Goal: Task Accomplishment & Management: Manage account settings

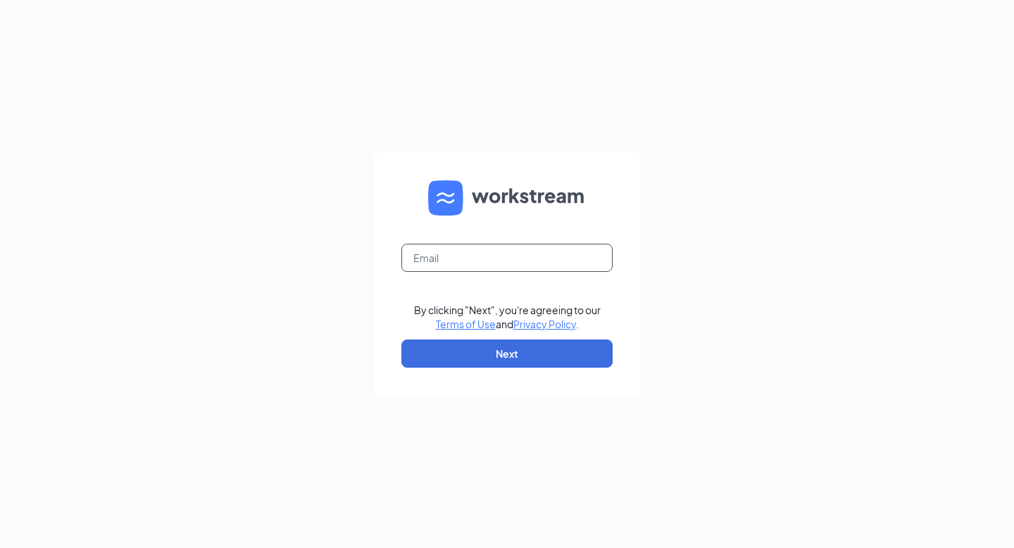
click at [551, 262] on input "text" at bounding box center [506, 258] width 211 height 28
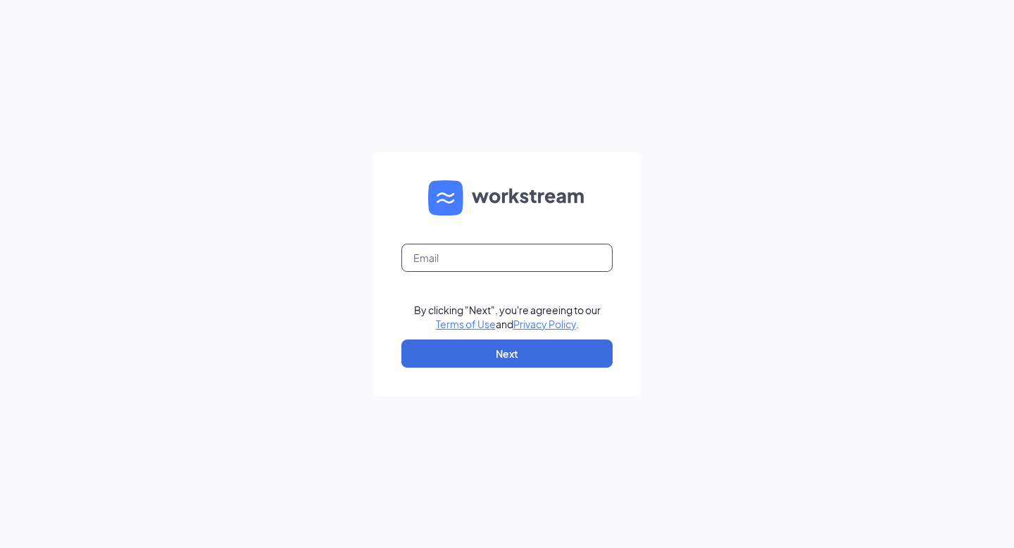
click at [551, 262] on input "text" at bounding box center [506, 258] width 211 height 28
type input "kbean27@outlook.com"
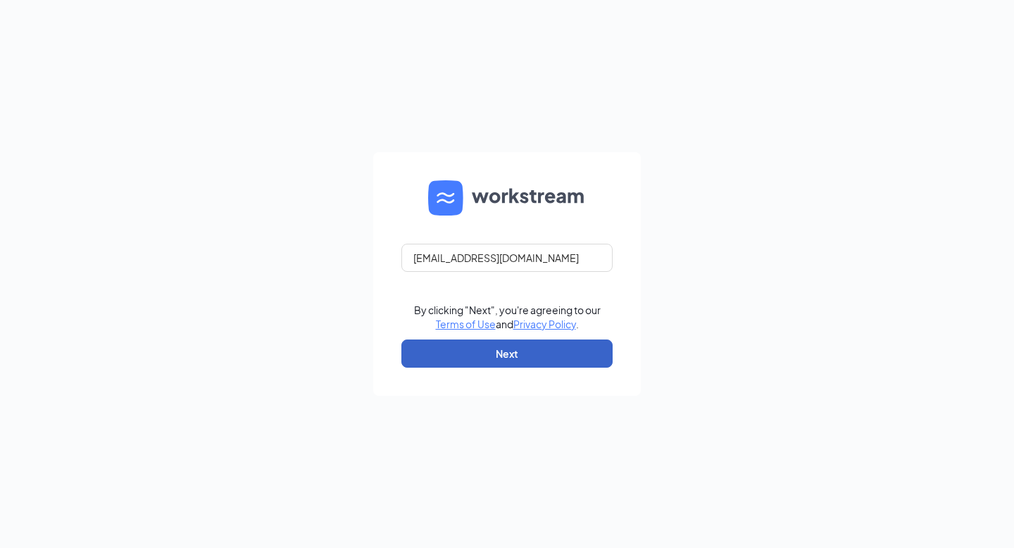
click at [522, 356] on button "Next" at bounding box center [506, 353] width 211 height 28
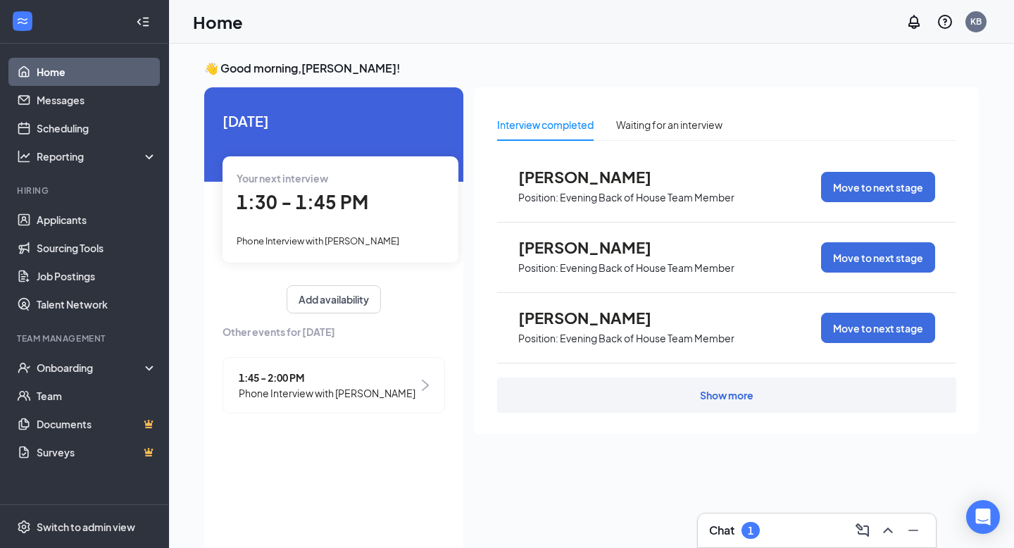
click at [708, 540] on div "Chat 1" at bounding box center [817, 530] width 238 height 34
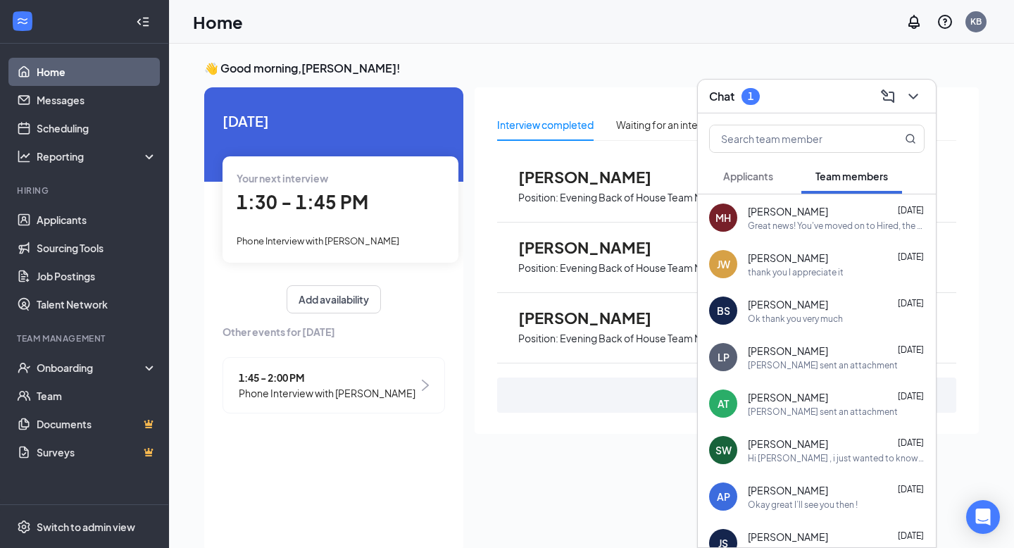
click at [778, 179] on button "Applicants" at bounding box center [748, 175] width 78 height 35
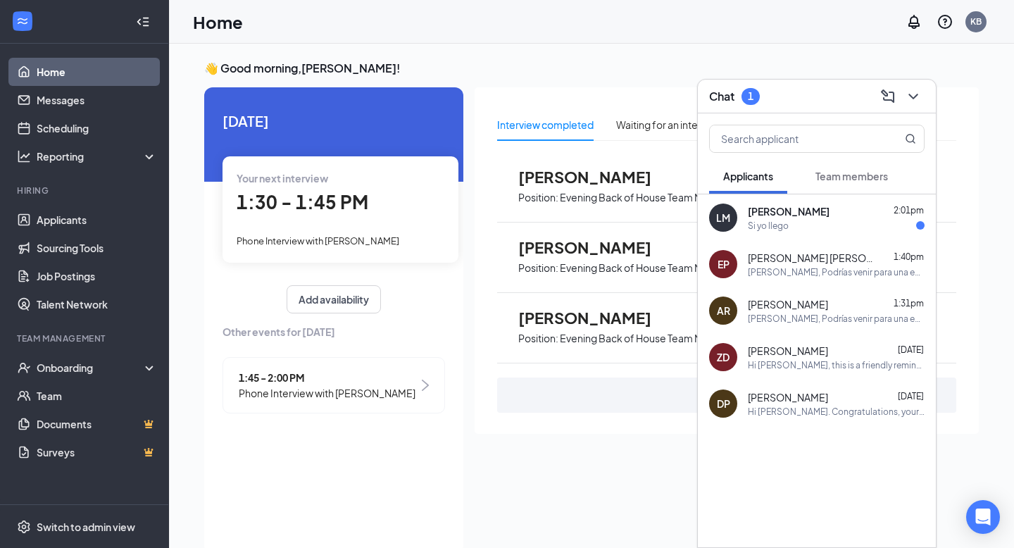
click at [800, 225] on div "Si yo llego" at bounding box center [836, 226] width 177 height 12
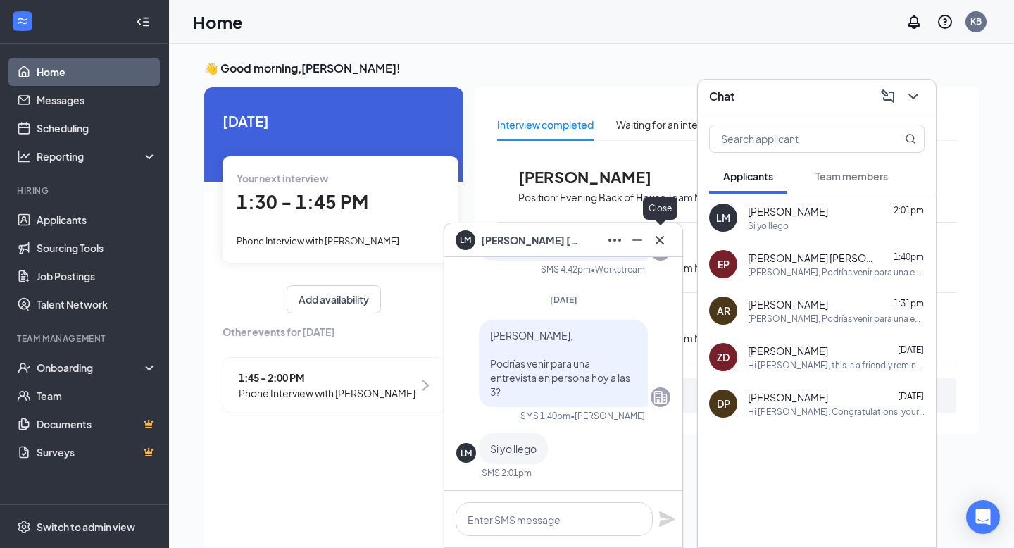
click at [657, 247] on icon "Cross" at bounding box center [659, 240] width 17 height 17
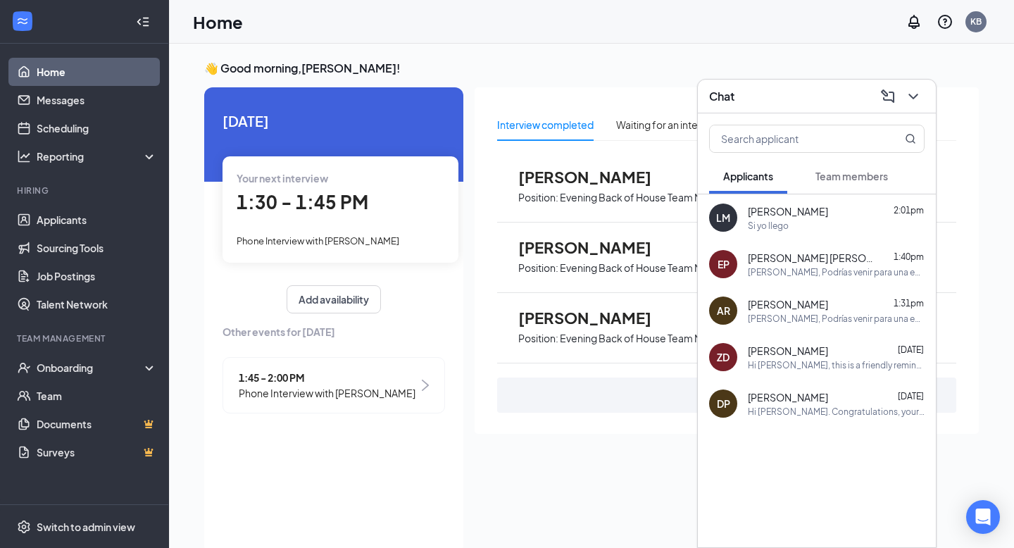
click at [911, 107] on div "Chat" at bounding box center [817, 97] width 238 height 34
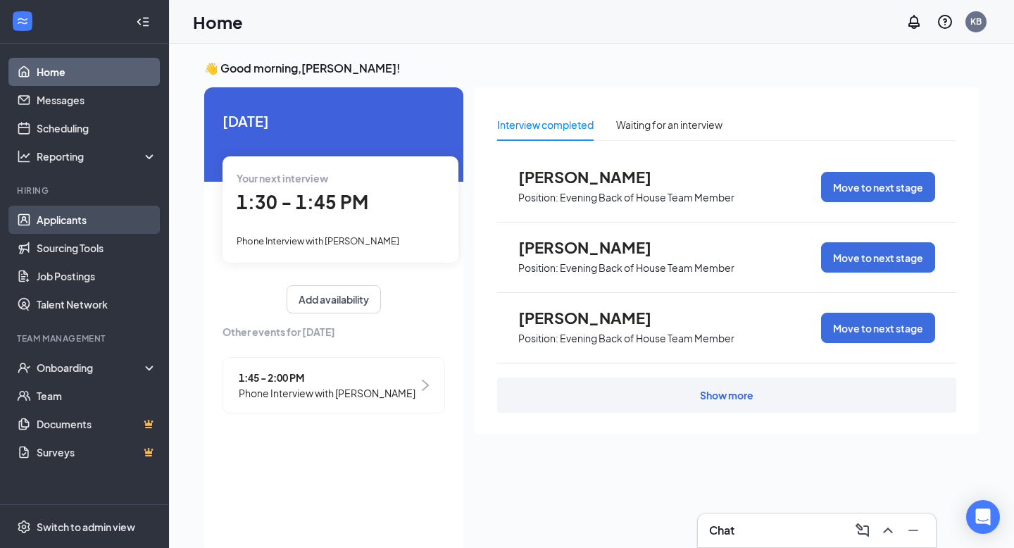
click at [88, 220] on link "Applicants" at bounding box center [97, 220] width 120 height 28
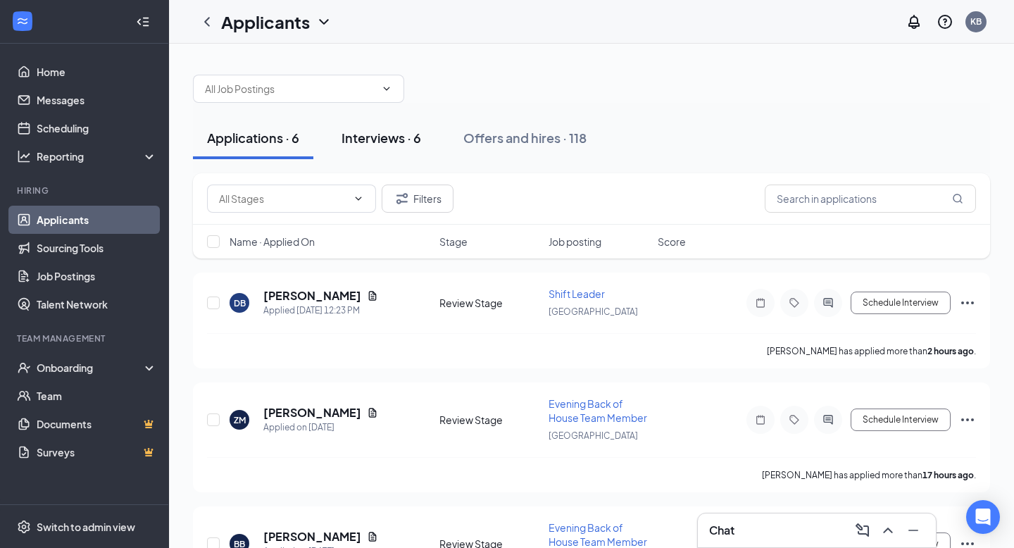
click at [419, 154] on button "Interviews · 6" at bounding box center [381, 138] width 108 height 42
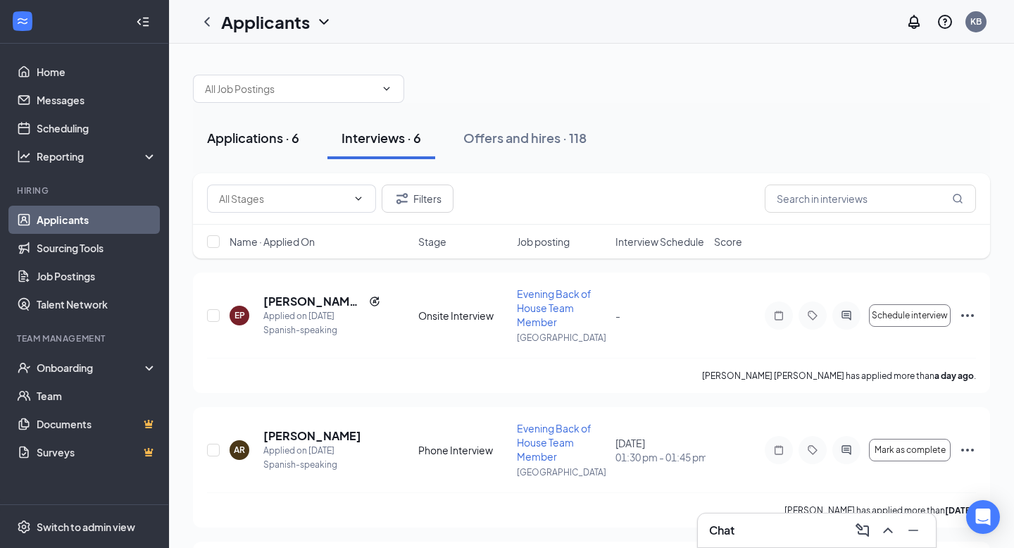
click at [268, 146] on div "Applications · 6" at bounding box center [253, 138] width 92 height 18
